Goal: Navigation & Orientation: Find specific page/section

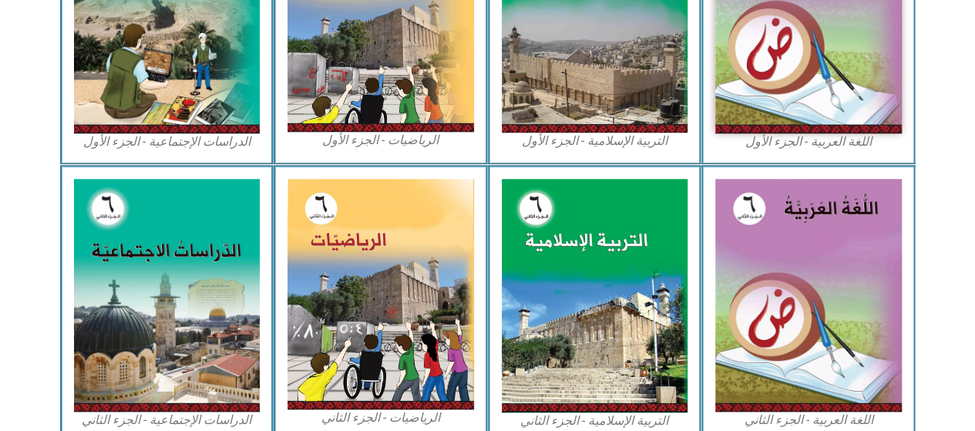
scroll to position [592, 0]
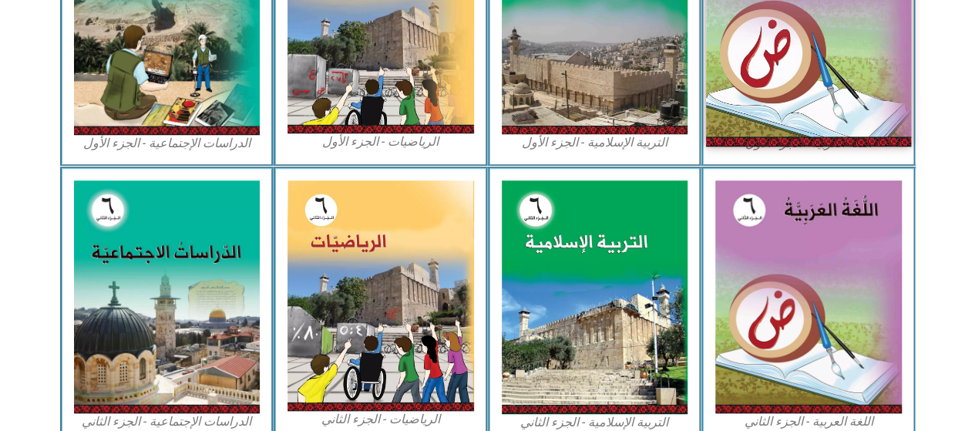
click at [829, 91] on img at bounding box center [808, 19] width 205 height 256
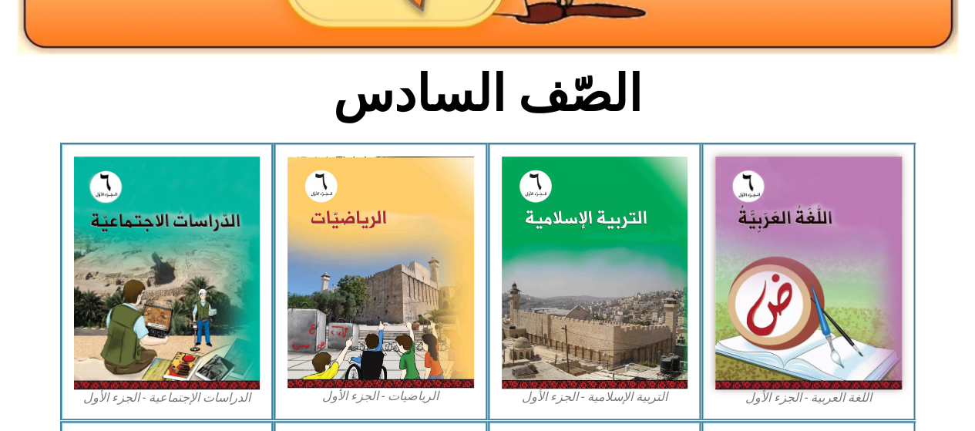
scroll to position [339, 0]
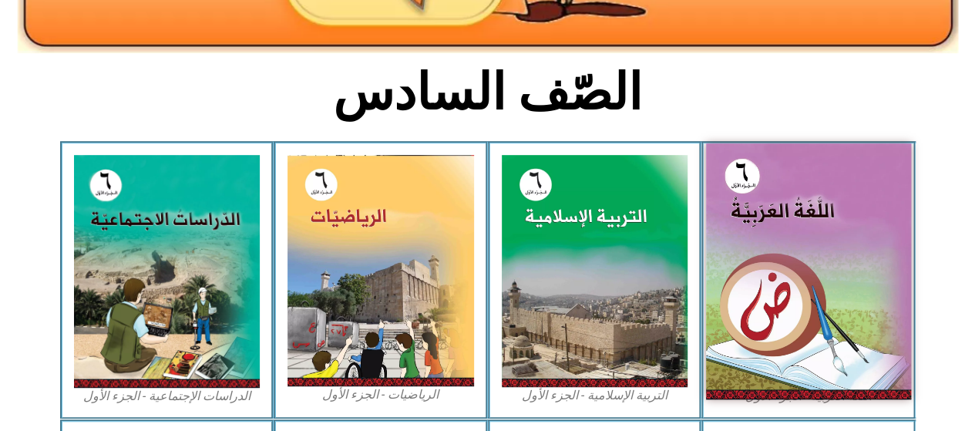
click at [804, 293] on img at bounding box center [808, 271] width 205 height 256
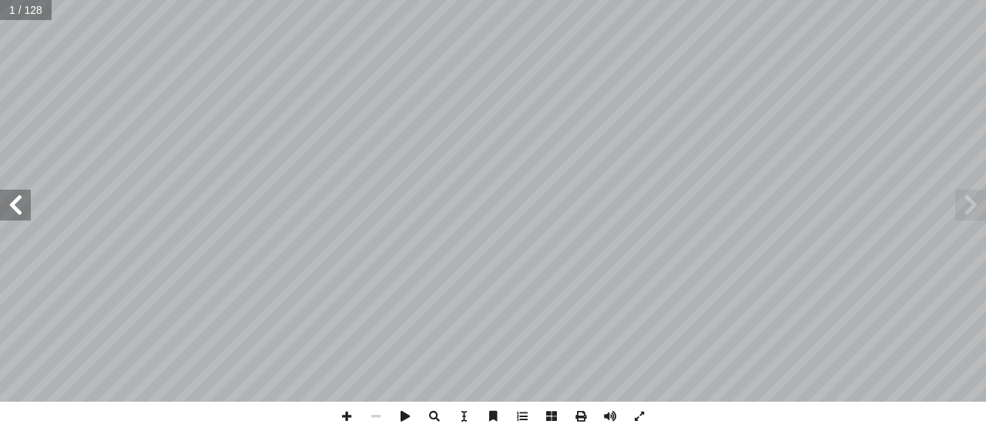
click at [17, 206] on span at bounding box center [15, 205] width 31 height 31
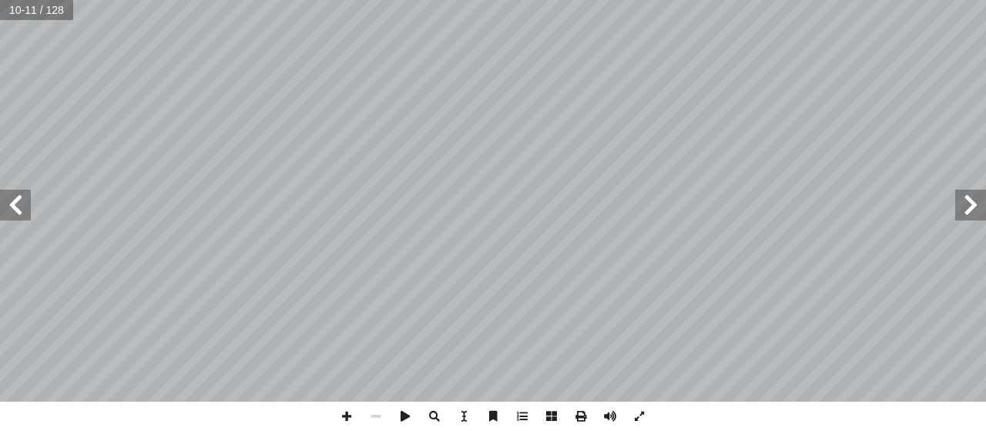
click at [17, 206] on span at bounding box center [15, 205] width 31 height 31
click at [348, 419] on span at bounding box center [346, 415] width 29 height 29
click at [644, 419] on span at bounding box center [639, 415] width 29 height 29
